Goal: Information Seeking & Learning: Learn about a topic

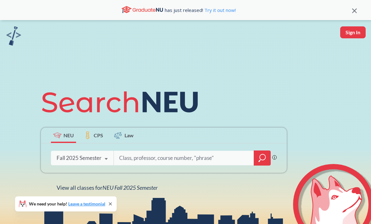
click at [116, 188] on span "NEU Fall 2025 Semester" at bounding box center [129, 187] width 55 height 7
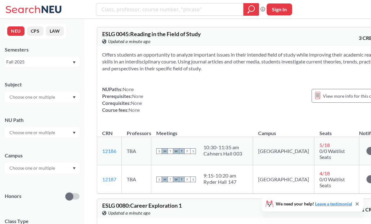
click at [15, 94] on input "text" at bounding box center [32, 97] width 53 height 8
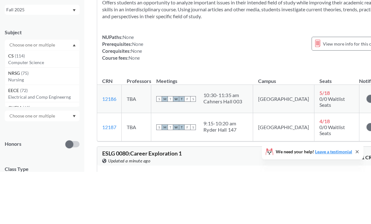
click at [12, 75] on div "Subject CS ( 114 ) Computer Science NRSG ( 75 ) Nursing EECE ( 72 ) Electrical …" at bounding box center [42, 89] width 75 height 28
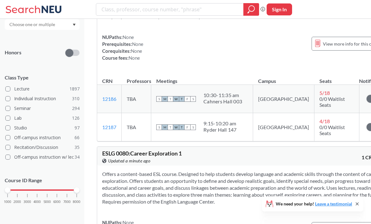
click at [29, 193] on div "1000 2000 3000 4000 5000 6000 7000 8000" at bounding box center [42, 202] width 75 height 28
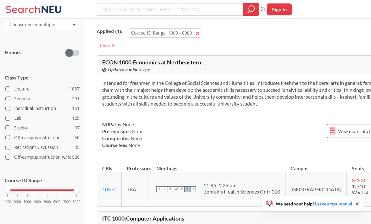
click at [27, 191] on div "1000 2000 3000 4000 5000 6000 7000 8000" at bounding box center [42, 190] width 69 height 4
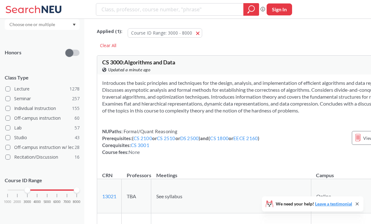
click at [50, 190] on div at bounding box center [42, 189] width 69 height 1
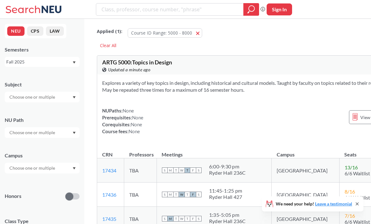
click at [20, 94] on input "text" at bounding box center [32, 97] width 53 height 8
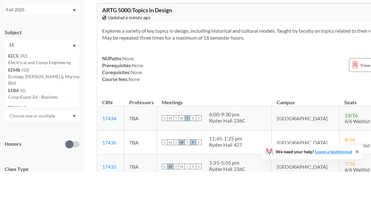
type input "EE"
click at [28, 105] on div "EECE ( 42 )" at bounding box center [43, 108] width 71 height 7
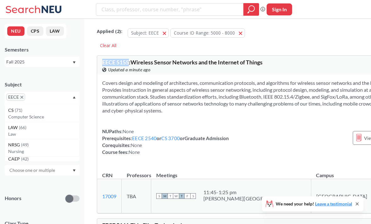
click at [321, 69] on div "EECE 5155 : Wireless Sensor Networks and the Internet of Things View this cours…" at bounding box center [263, 65] width 332 height 19
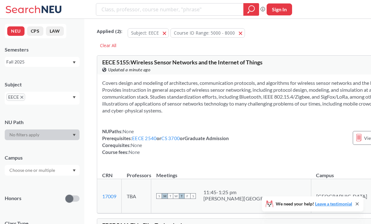
click at [144, 141] on link "EECE 2540" at bounding box center [144, 138] width 25 height 6
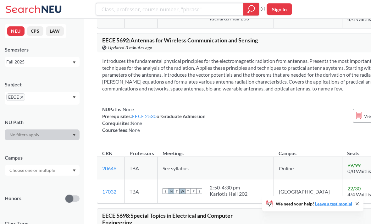
scroll to position [2612, 0]
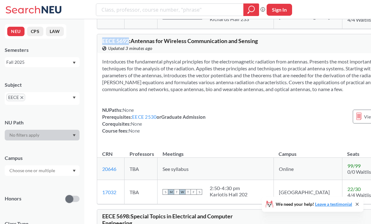
click at [173, 178] on td "See syllabus" at bounding box center [215, 168] width 116 height 22
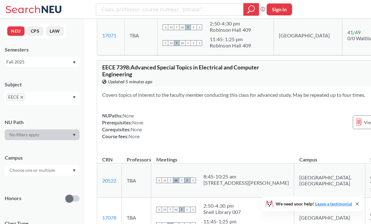
scroll to position [6654, 0]
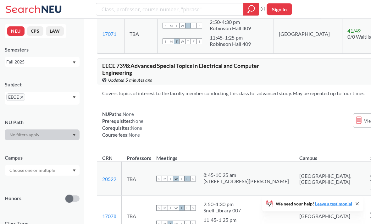
copy span "EECE 7374"
click at [155, 54] on td "TBA" at bounding box center [140, 34] width 33 height 40
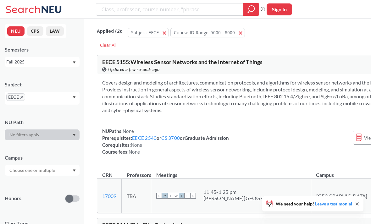
scroll to position [0, 0]
click at [21, 94] on span "EECE" at bounding box center [15, 97] width 19 height 8
